Goal: Task Accomplishment & Management: Manage account settings

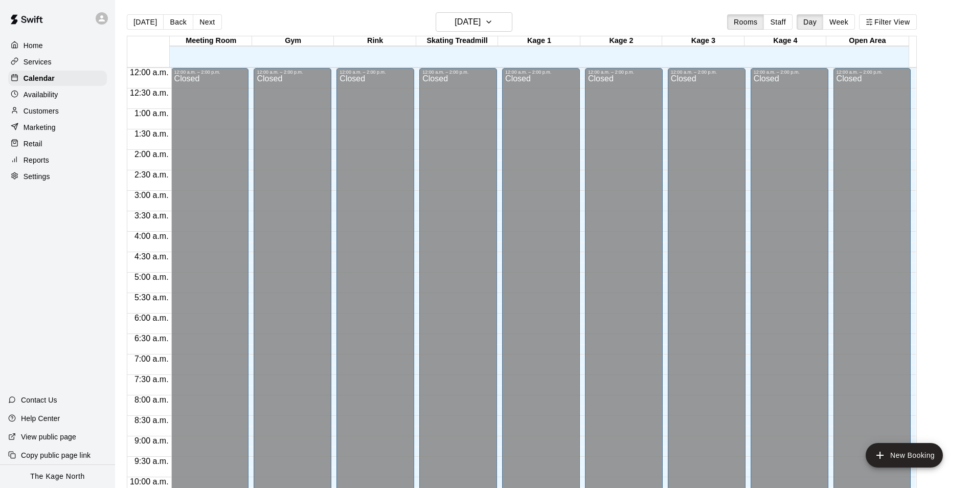
scroll to position [551, 0]
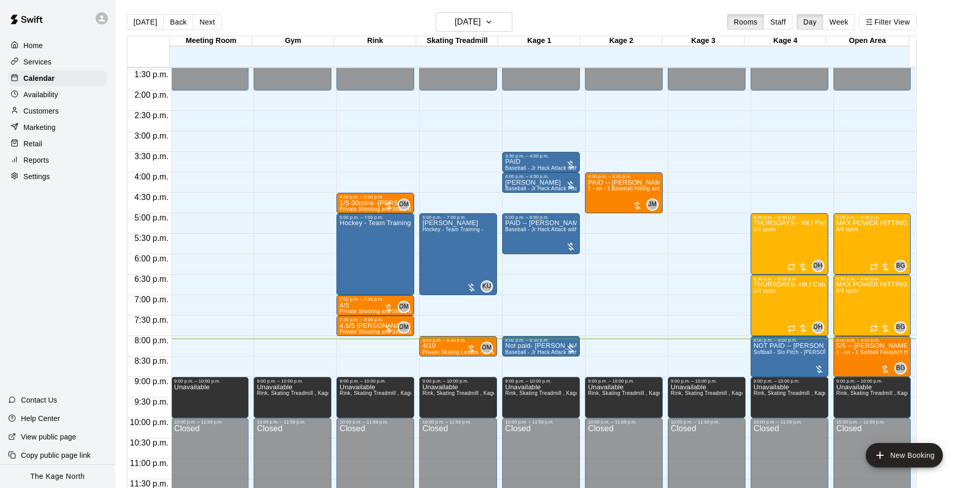
click at [60, 96] on div "Availability" at bounding box center [57, 94] width 99 height 15
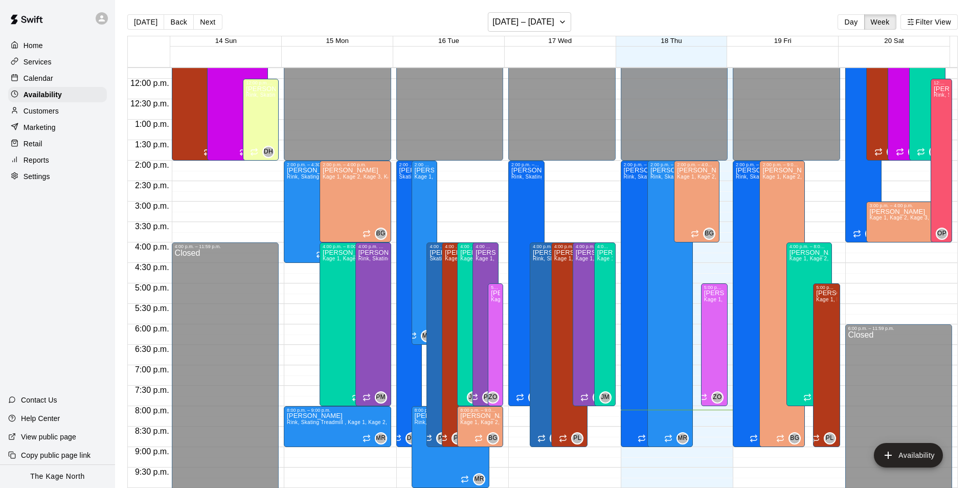
scroll to position [346, 0]
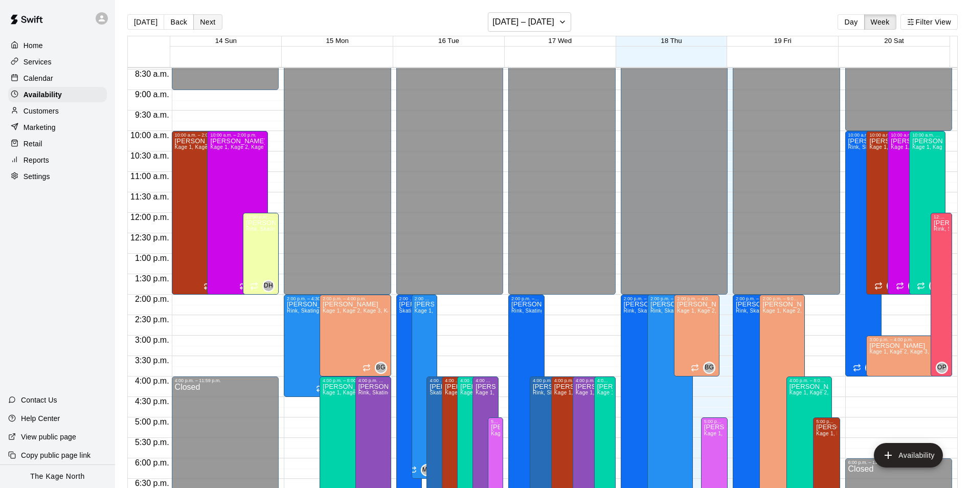
click at [205, 23] on button "Next" at bounding box center [207, 21] width 29 height 15
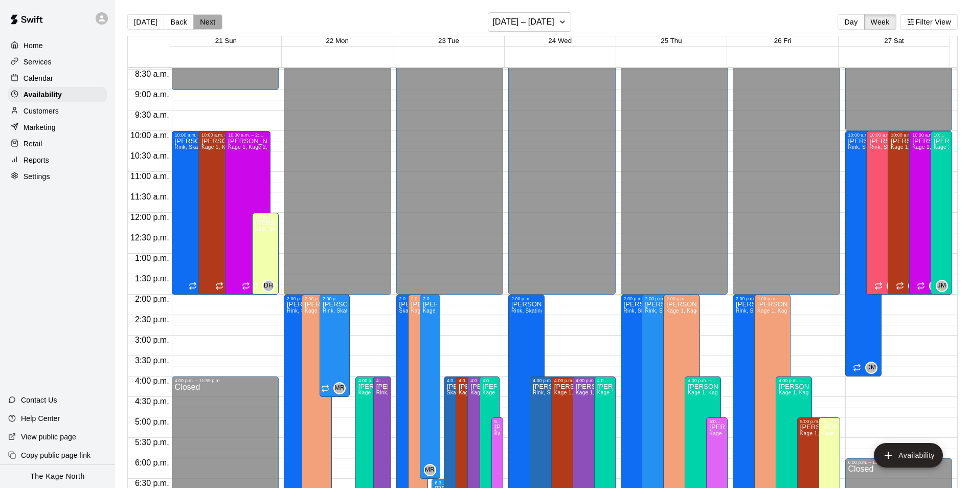
click at [216, 19] on button "Next" at bounding box center [207, 21] width 29 height 15
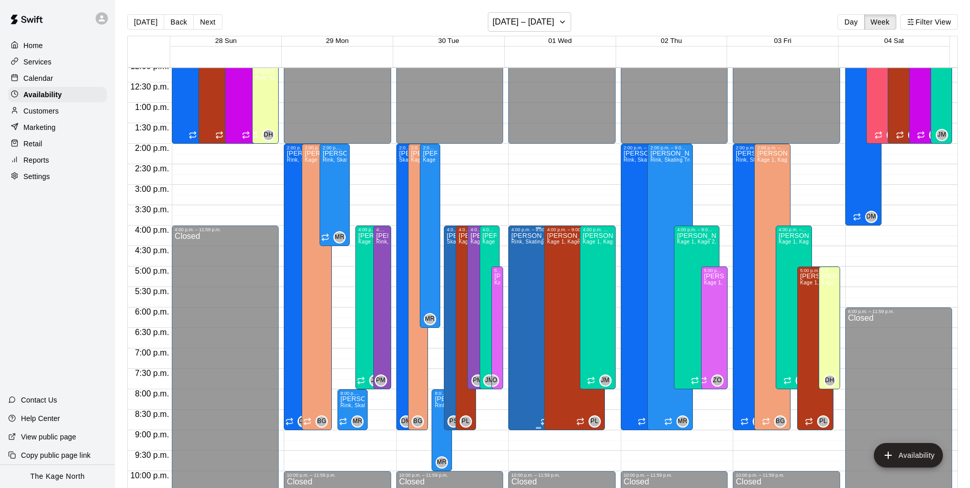
scroll to position [500, 0]
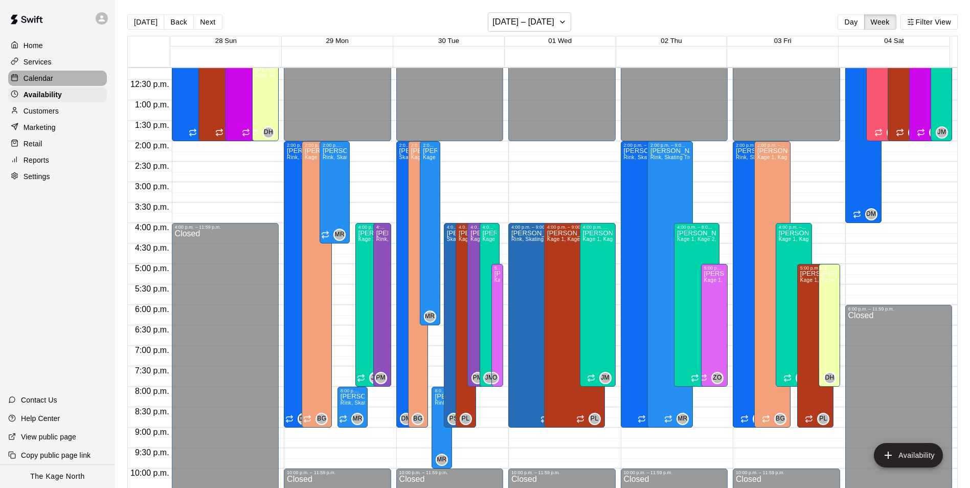
click at [59, 78] on div "Calendar" at bounding box center [57, 78] width 99 height 15
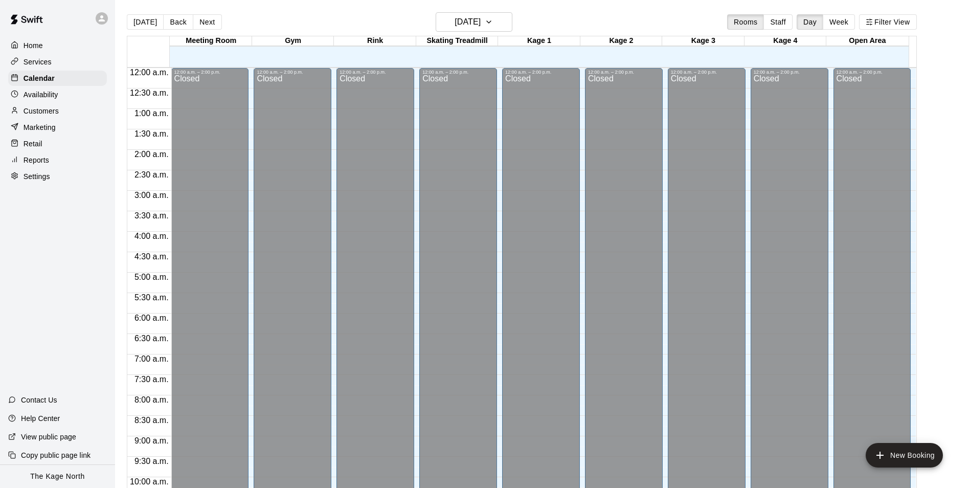
scroll to position [520, 0]
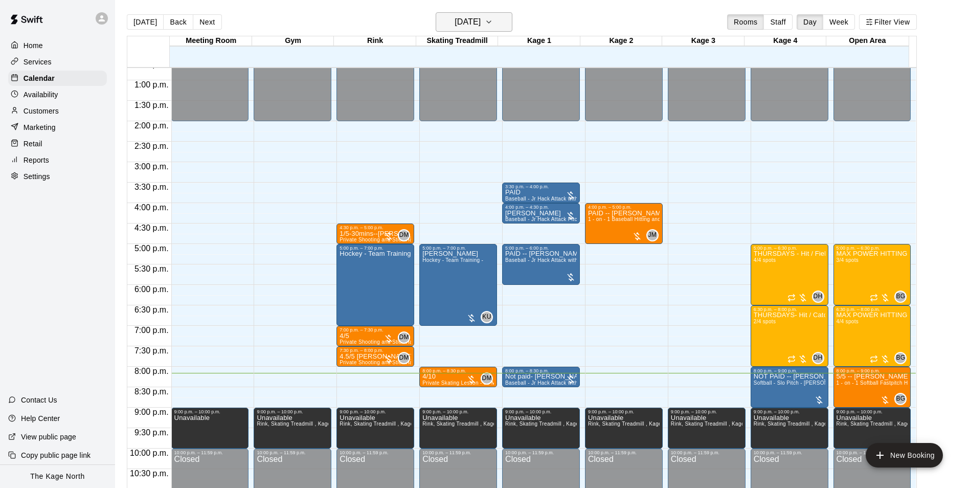
click at [481, 17] on h6 "[DATE]" at bounding box center [468, 22] width 26 height 14
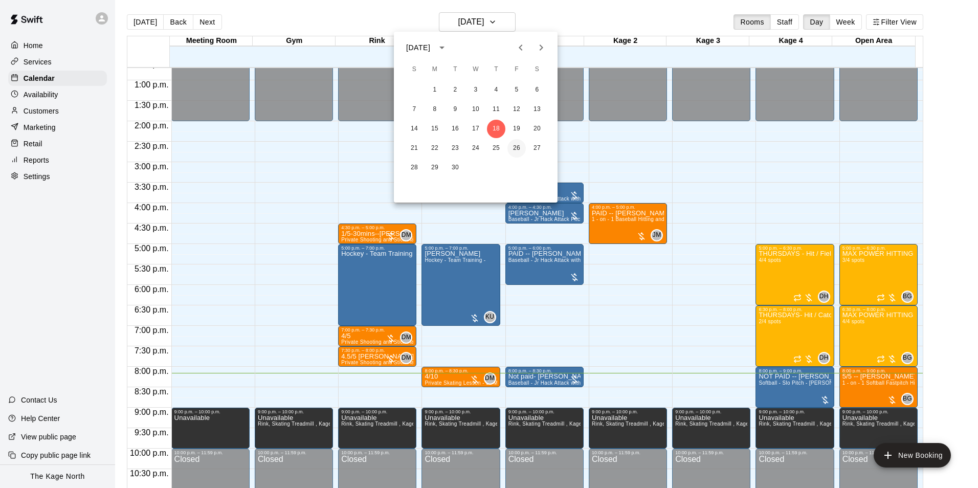
click at [514, 145] on button "26" at bounding box center [516, 148] width 18 height 18
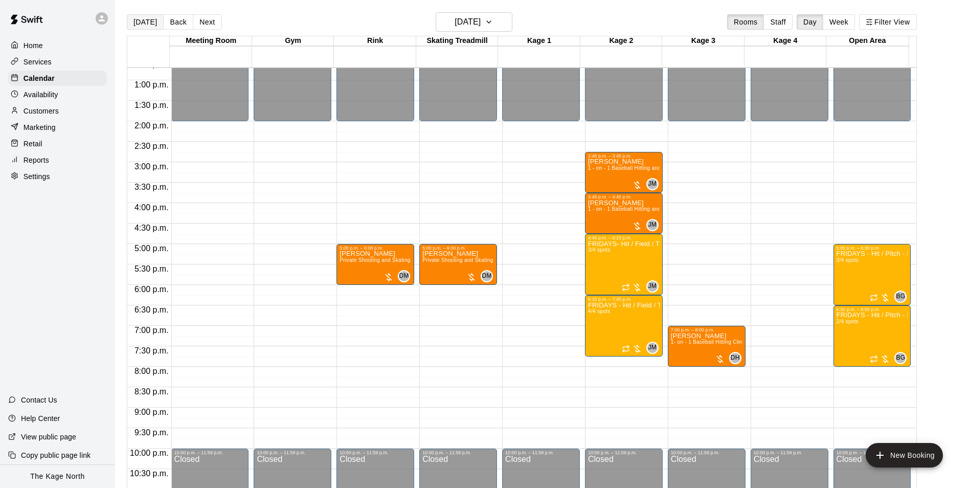
click at [142, 25] on button "[DATE]" at bounding box center [145, 21] width 37 height 15
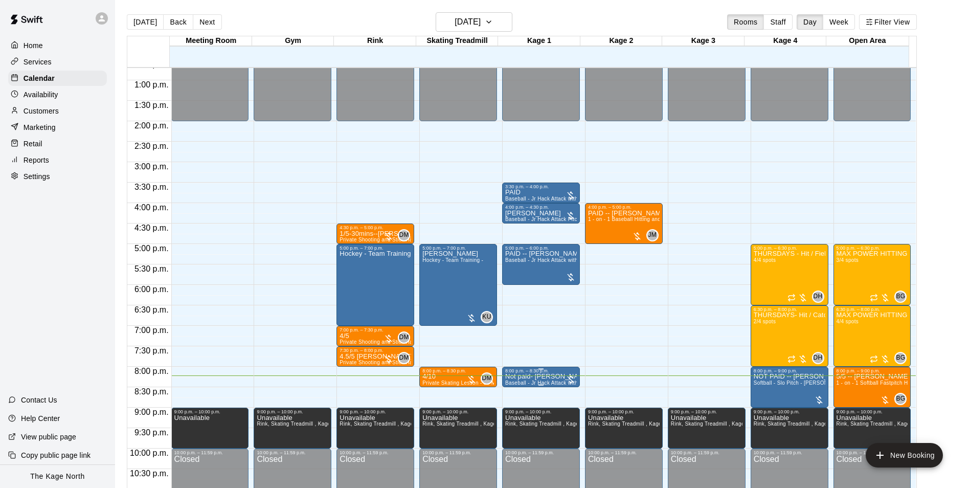
click at [545, 373] on div "8:00 p.m. – 8:30 p.m." at bounding box center [541, 370] width 72 height 5
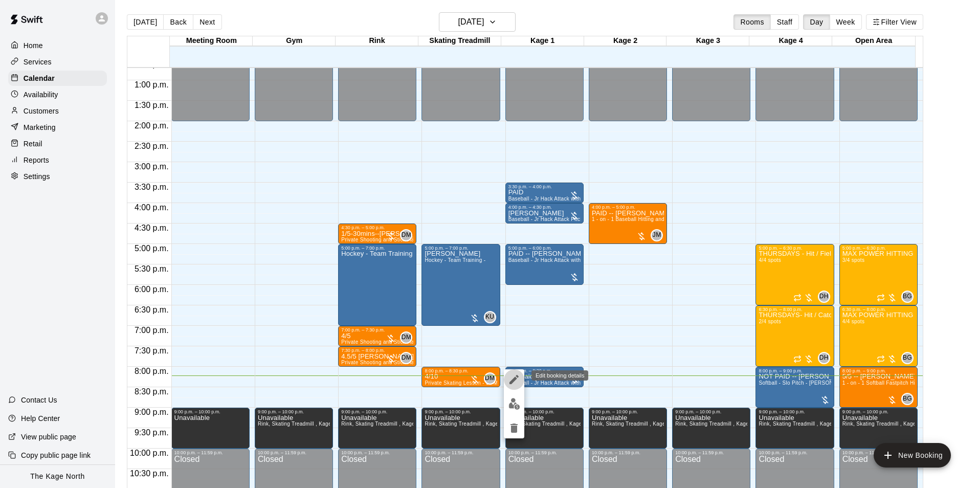
click at [519, 379] on icon "edit" at bounding box center [514, 379] width 12 height 12
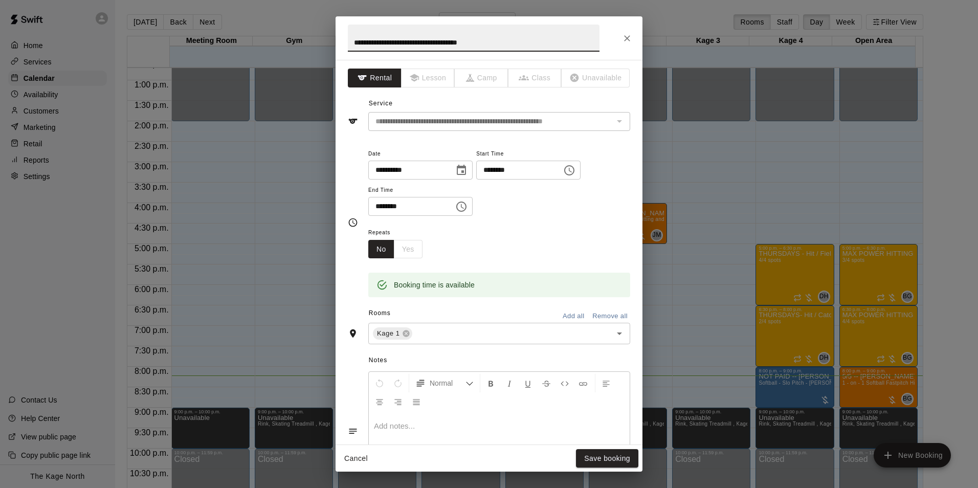
drag, startPoint x: 368, startPoint y: 42, endPoint x: 313, endPoint y: 34, distance: 55.3
click at [313, 34] on div "**********" at bounding box center [489, 244] width 978 height 488
click at [418, 41] on input "**********" at bounding box center [474, 38] width 252 height 27
type input "**********"
click at [595, 449] on button "Save booking" at bounding box center [607, 458] width 62 height 19
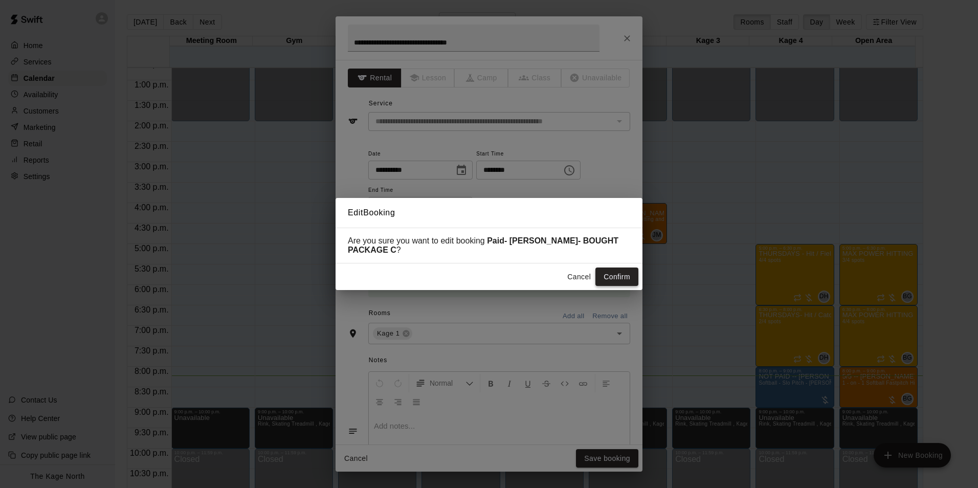
click at [609, 274] on button "Confirm" at bounding box center [616, 277] width 43 height 19
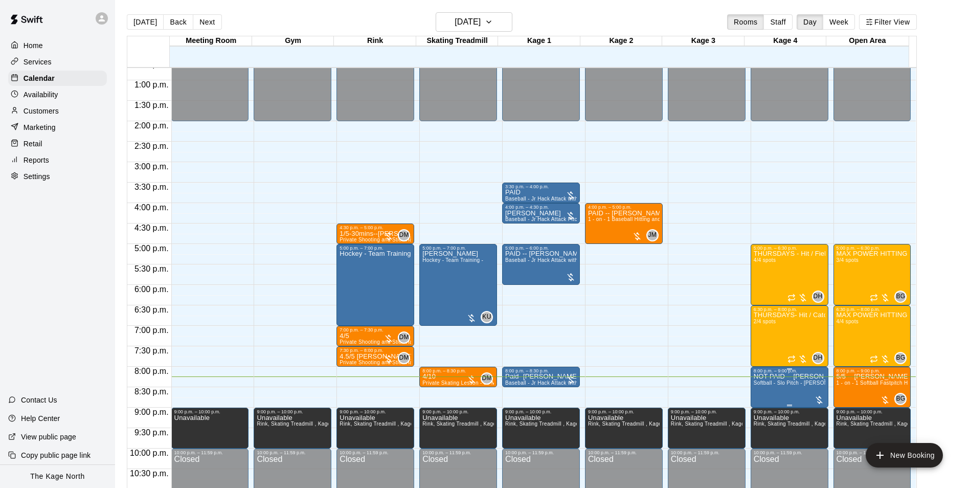
click at [762, 376] on p "NOT PAID -- [PERSON_NAME]" at bounding box center [790, 376] width 72 height 0
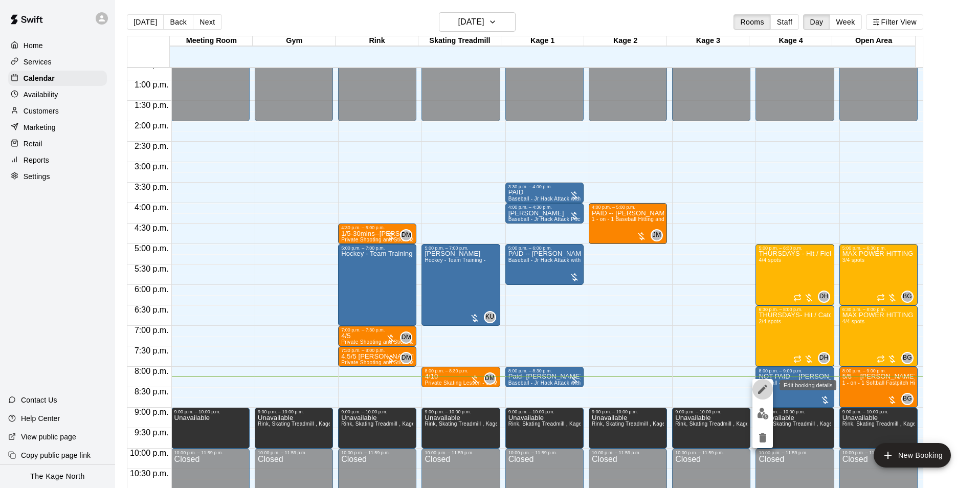
click at [762, 391] on icon "edit" at bounding box center [762, 389] width 9 height 9
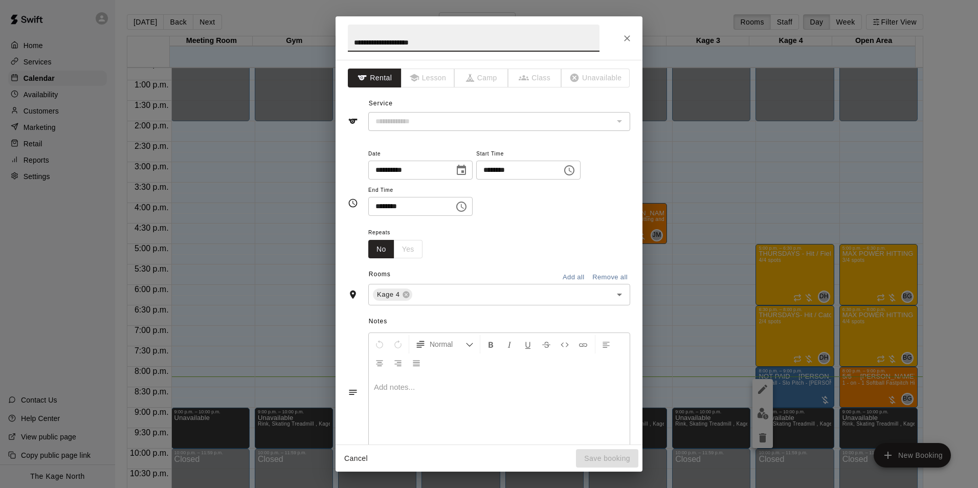
type input "**********"
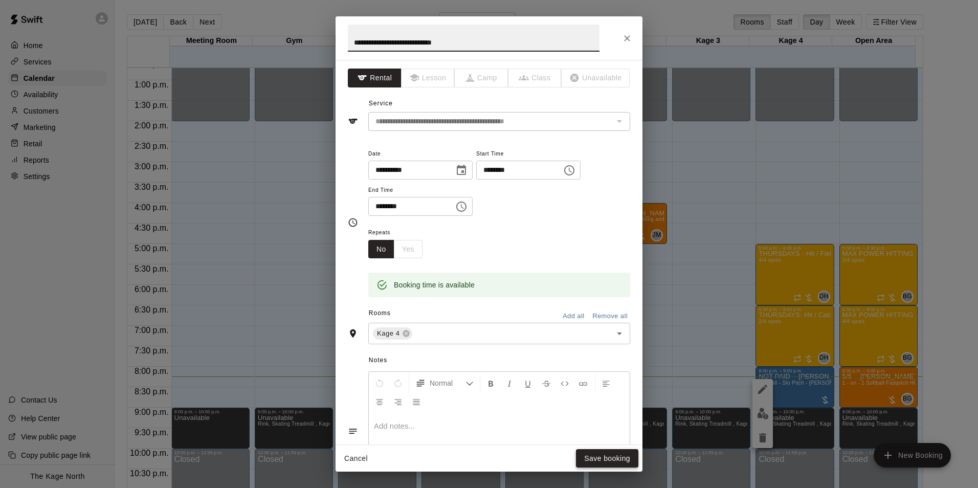
type input "**********"
click at [602, 454] on button "Save booking" at bounding box center [607, 458] width 62 height 19
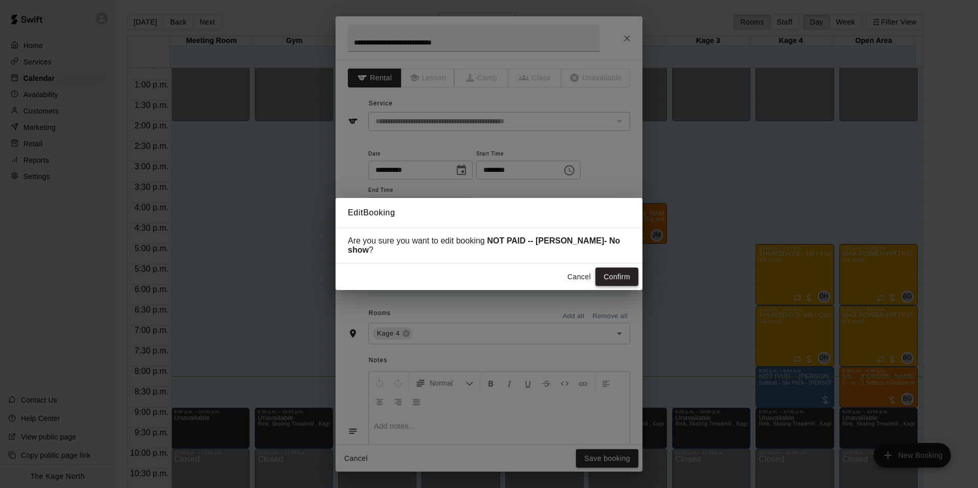
click at [615, 273] on button "Confirm" at bounding box center [616, 277] width 43 height 19
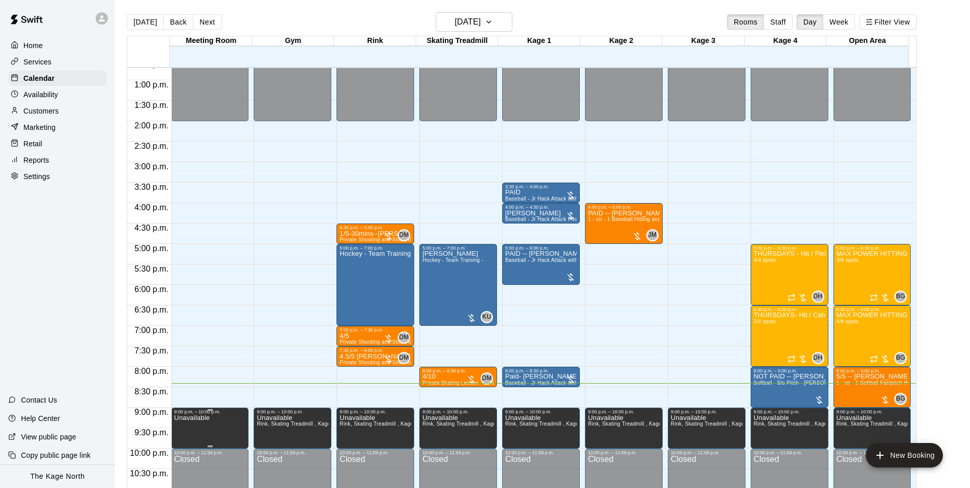
click at [203, 418] on p "Unavailable" at bounding box center [191, 418] width 35 height 0
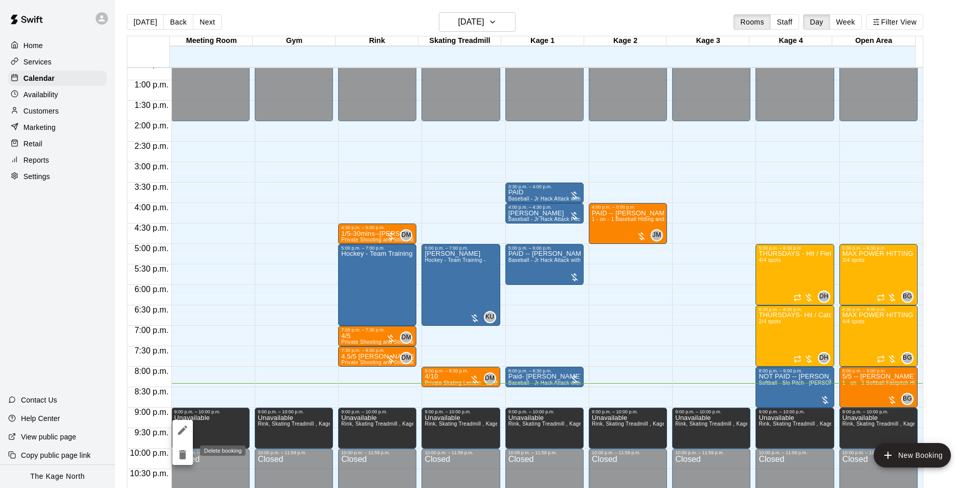
click at [182, 453] on icon "delete" at bounding box center [182, 454] width 7 height 9
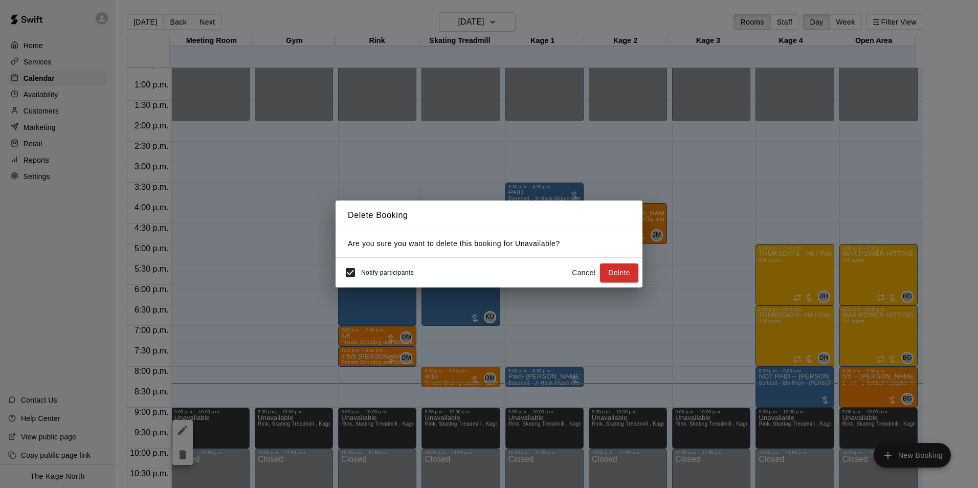
click at [381, 274] on span "Notify participants" at bounding box center [387, 273] width 53 height 7
click at [614, 273] on button "Delete" at bounding box center [619, 272] width 38 height 19
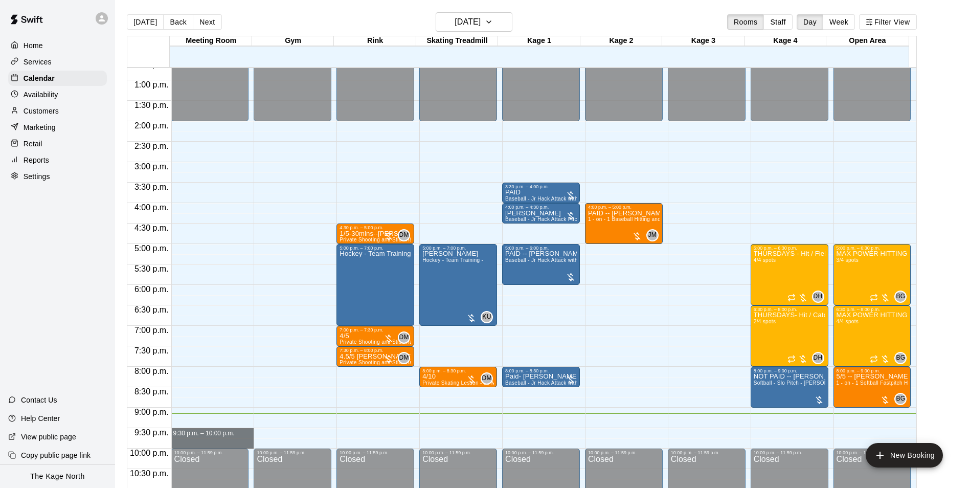
drag, startPoint x: 204, startPoint y: 432, endPoint x: 205, endPoint y: 439, distance: 7.7
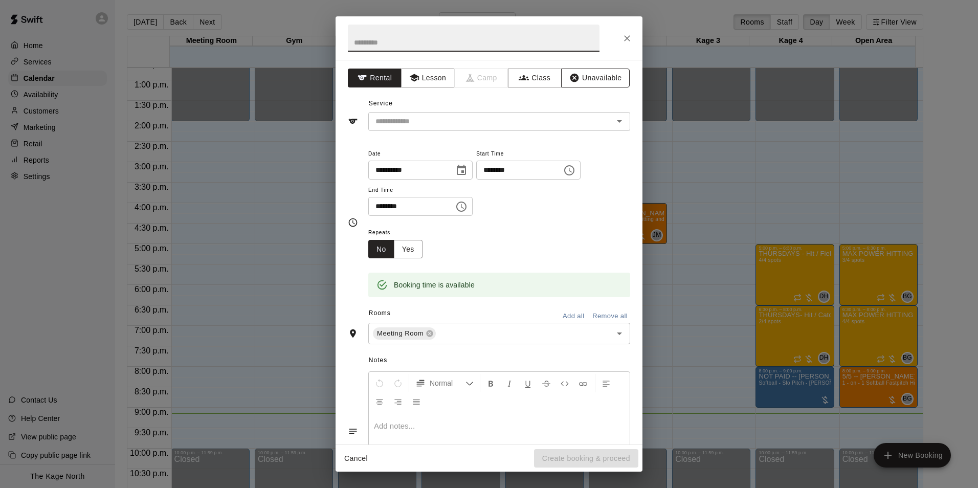
click at [572, 84] on button "Unavailable" at bounding box center [595, 78] width 69 height 19
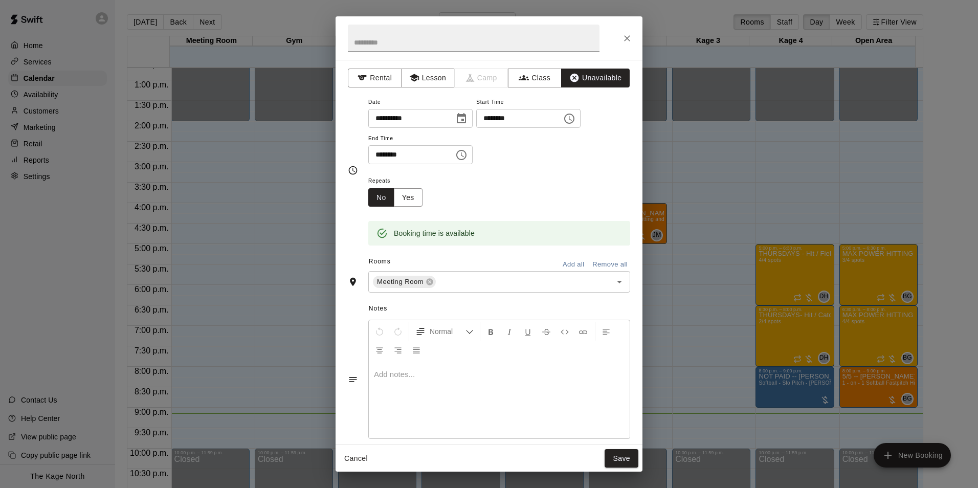
click at [567, 261] on button "Add all" at bounding box center [573, 265] width 33 height 16
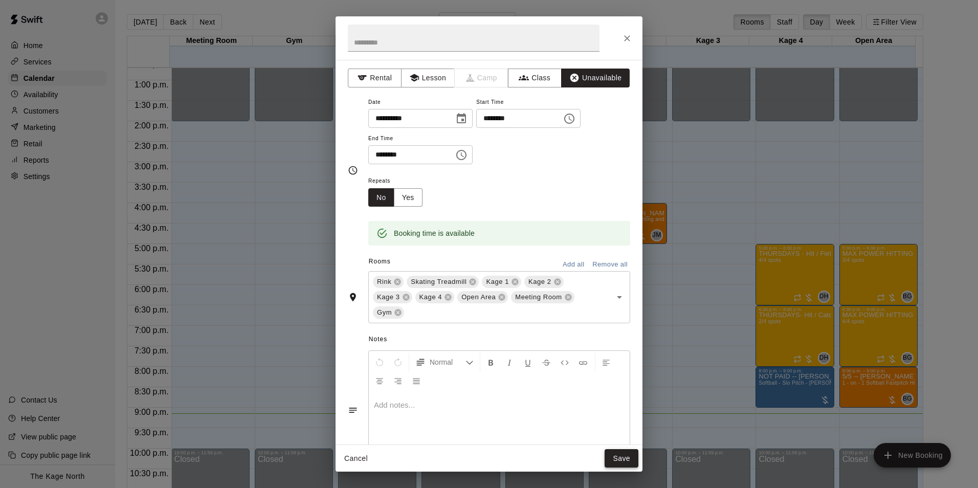
click at [624, 459] on button "Save" at bounding box center [622, 458] width 34 height 19
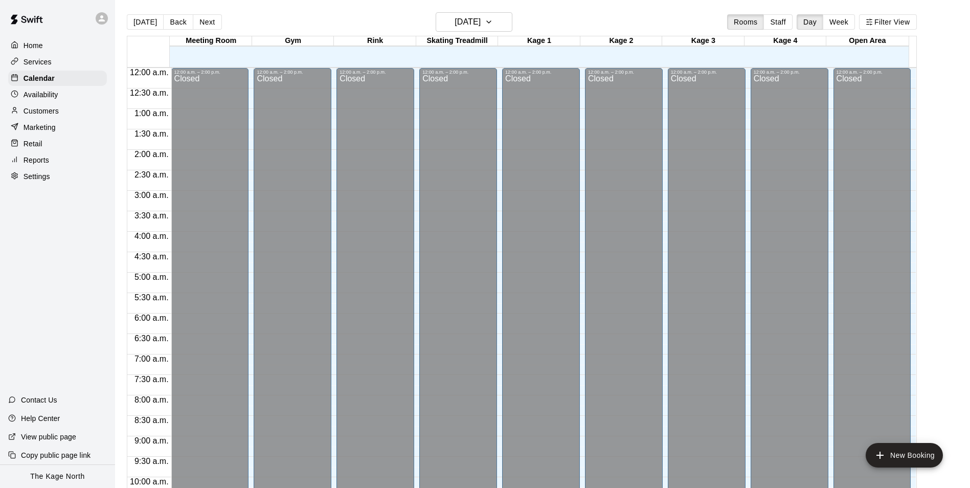
scroll to position [520, 0]
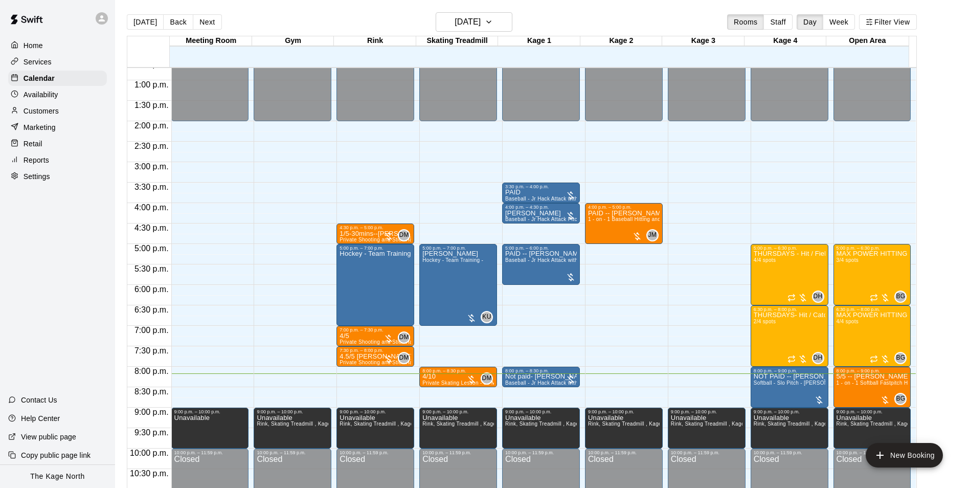
click at [95, 18] on div at bounding box center [104, 18] width 21 height 20
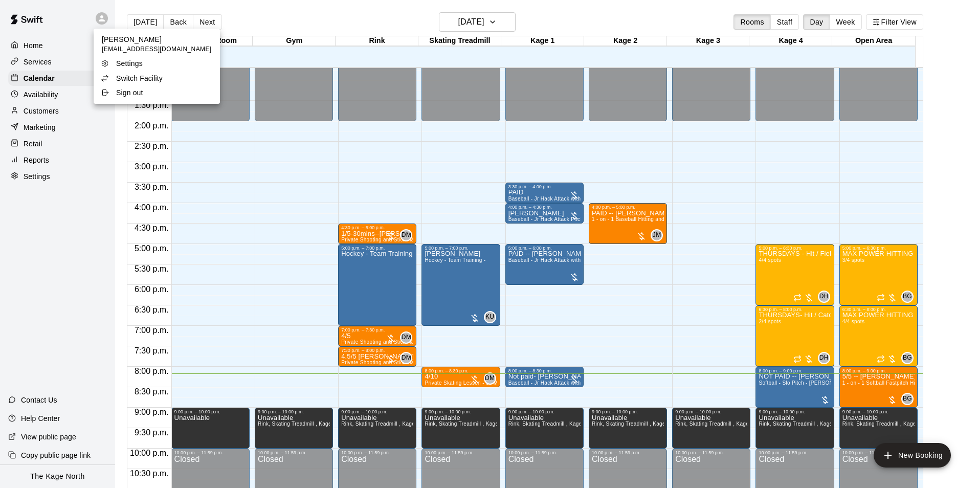
drag, startPoint x: 124, startPoint y: 81, endPoint x: 131, endPoint y: 84, distance: 8.0
click at [124, 81] on p "Switch Facility" at bounding box center [139, 78] width 47 height 10
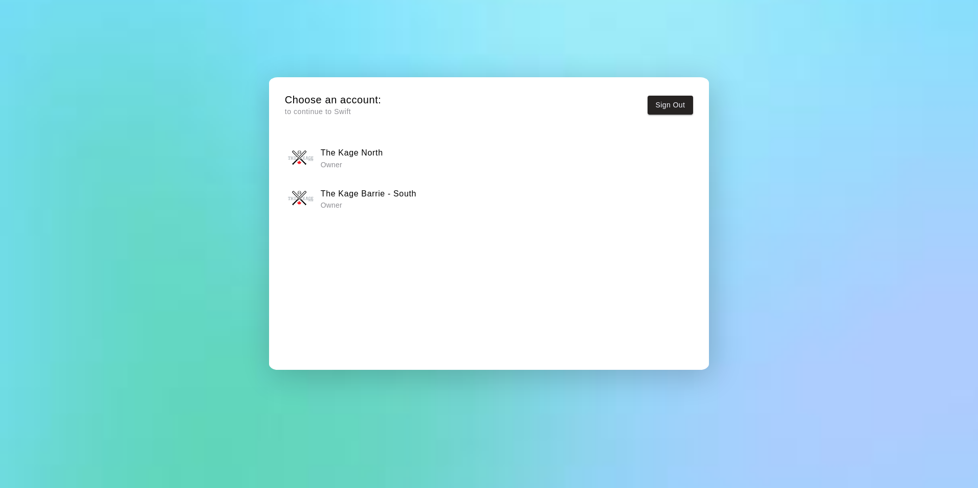
click at [360, 197] on h6 "The Kage Barrie - South" at bounding box center [369, 193] width 96 height 13
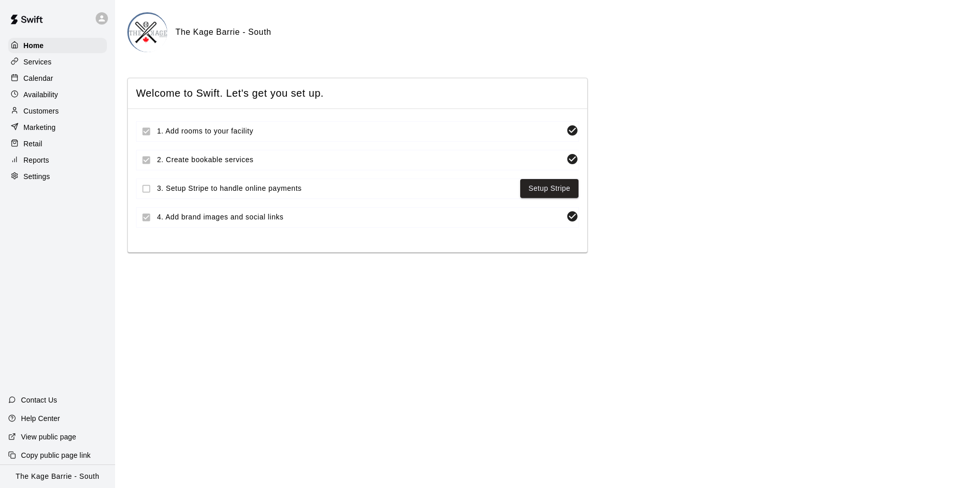
click at [62, 100] on div "Availability" at bounding box center [57, 94] width 99 height 15
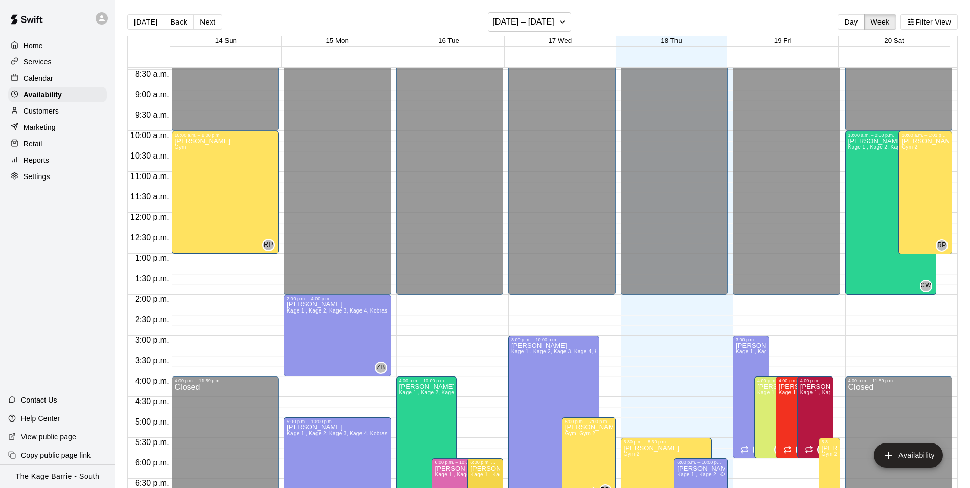
scroll to position [295, 0]
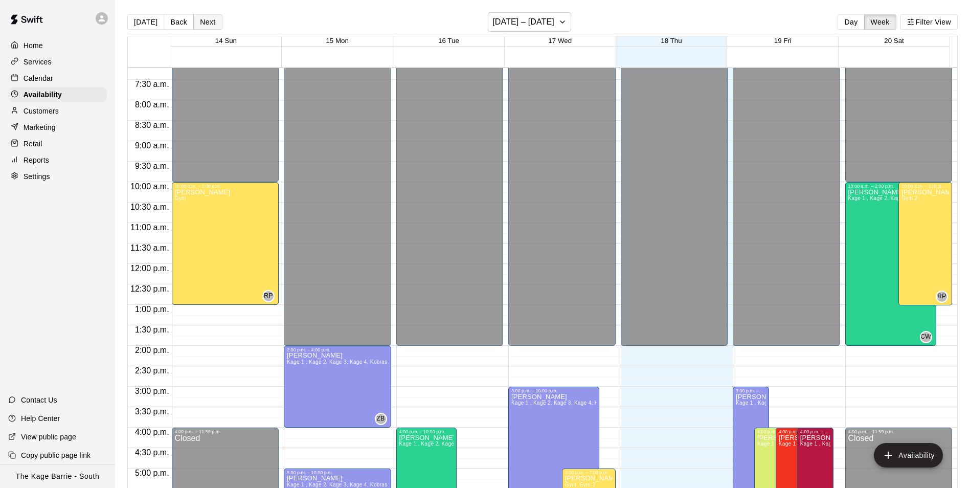
click at [211, 21] on button "Next" at bounding box center [207, 21] width 29 height 15
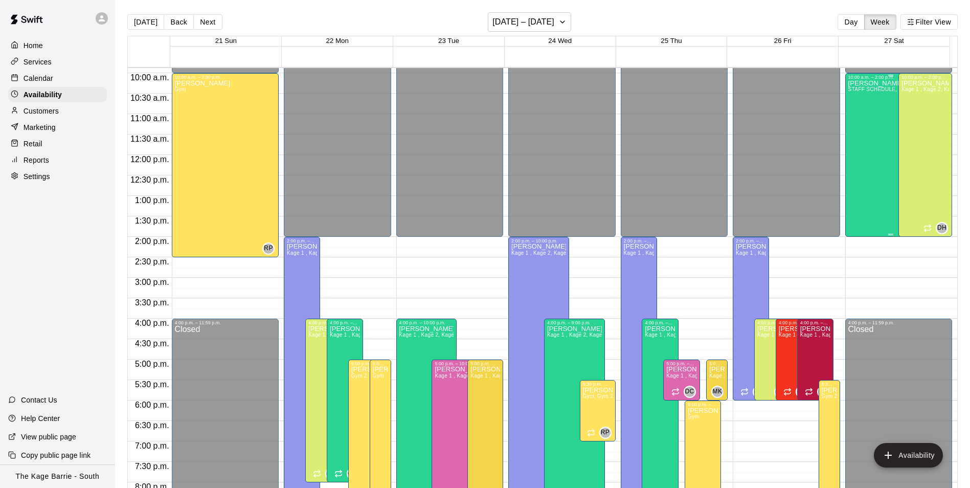
scroll to position [500, 0]
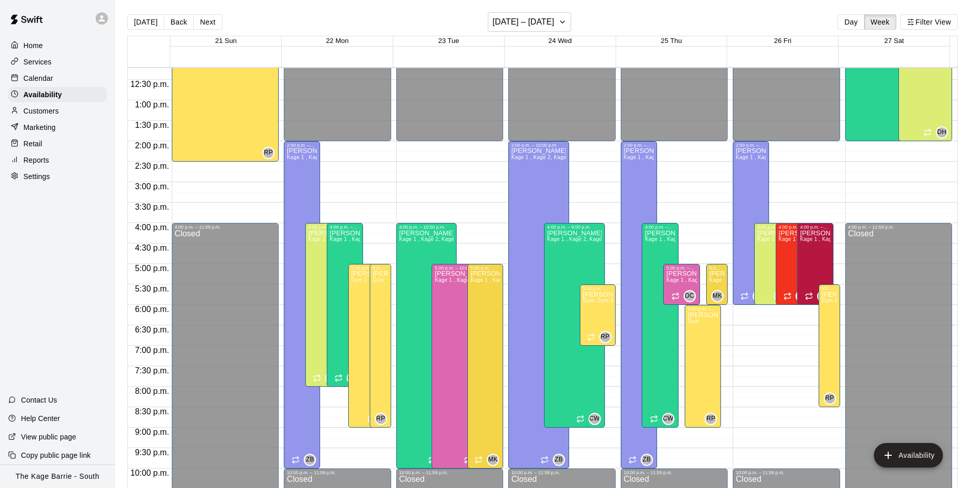
click at [41, 78] on p "Calendar" at bounding box center [39, 78] width 30 height 10
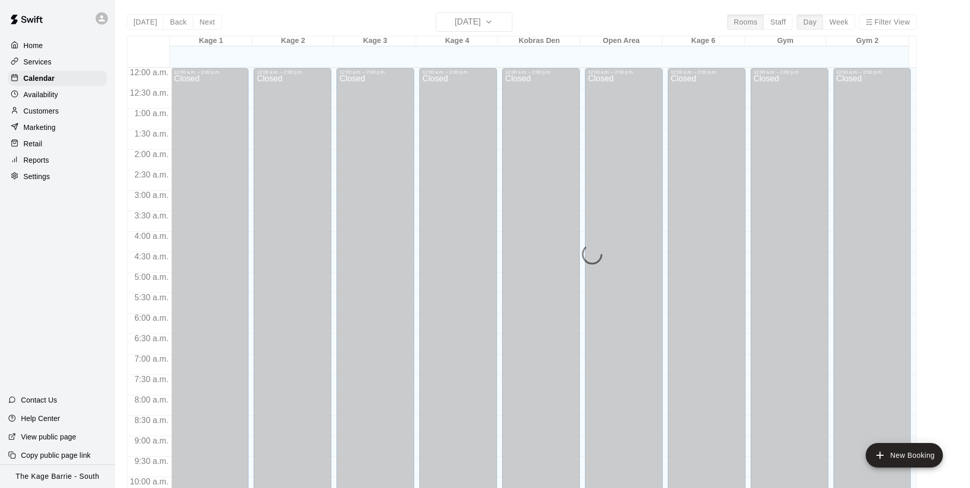
scroll to position [520, 0]
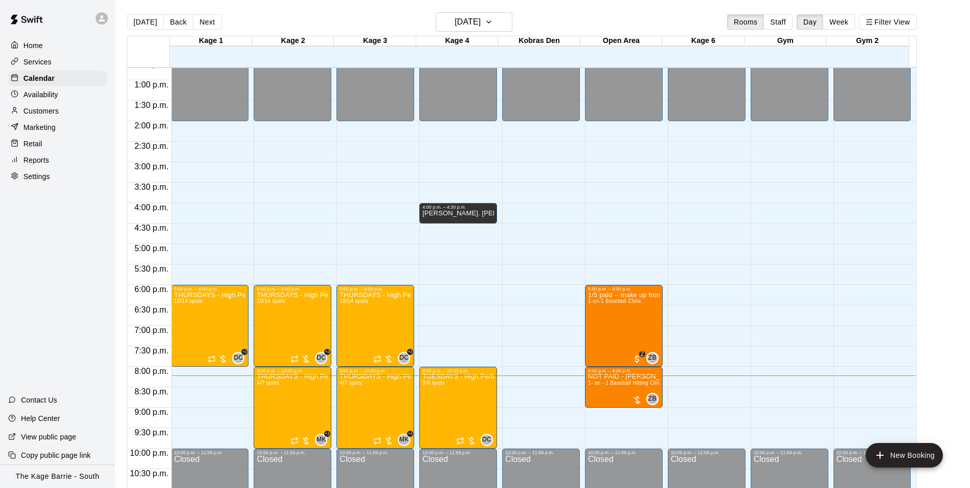
click at [103, 16] on icon at bounding box center [102, 18] width 6 height 6
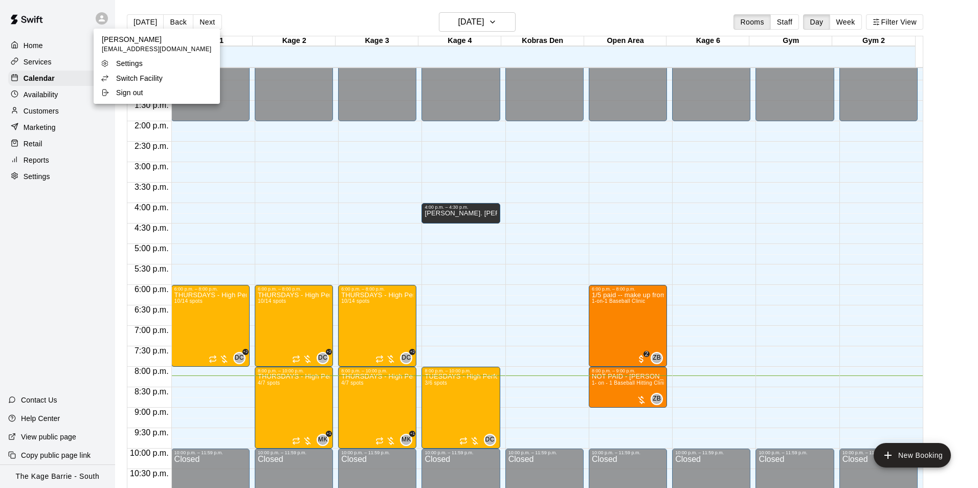
click at [114, 82] on div "Switch Facility" at bounding box center [134, 78] width 66 height 10
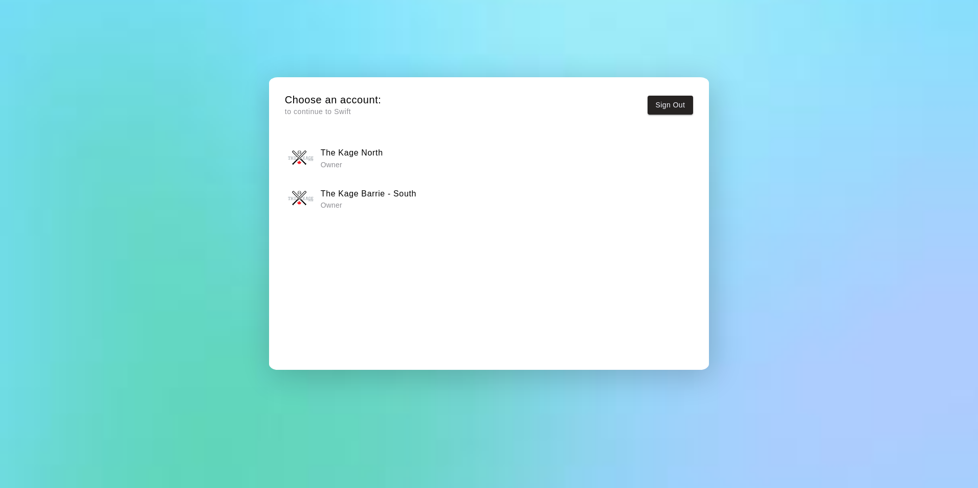
click at [350, 157] on h6 "The Kage North" at bounding box center [352, 152] width 62 height 13
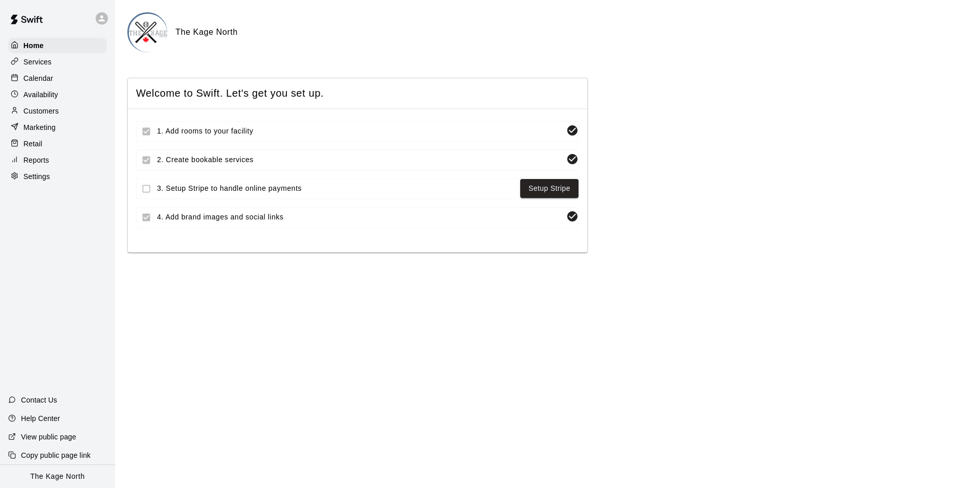
click at [65, 83] on div "Calendar" at bounding box center [57, 78] width 99 height 15
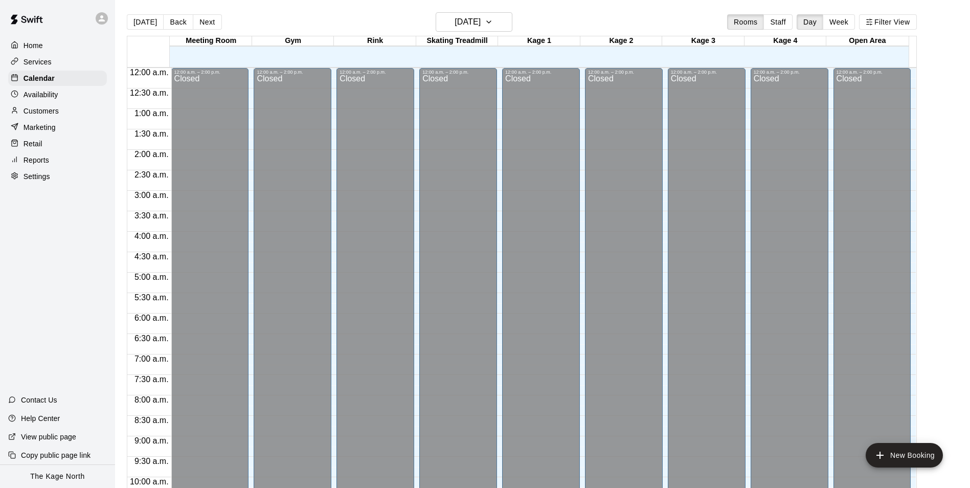
scroll to position [520, 0]
